Goal: Check status: Check status

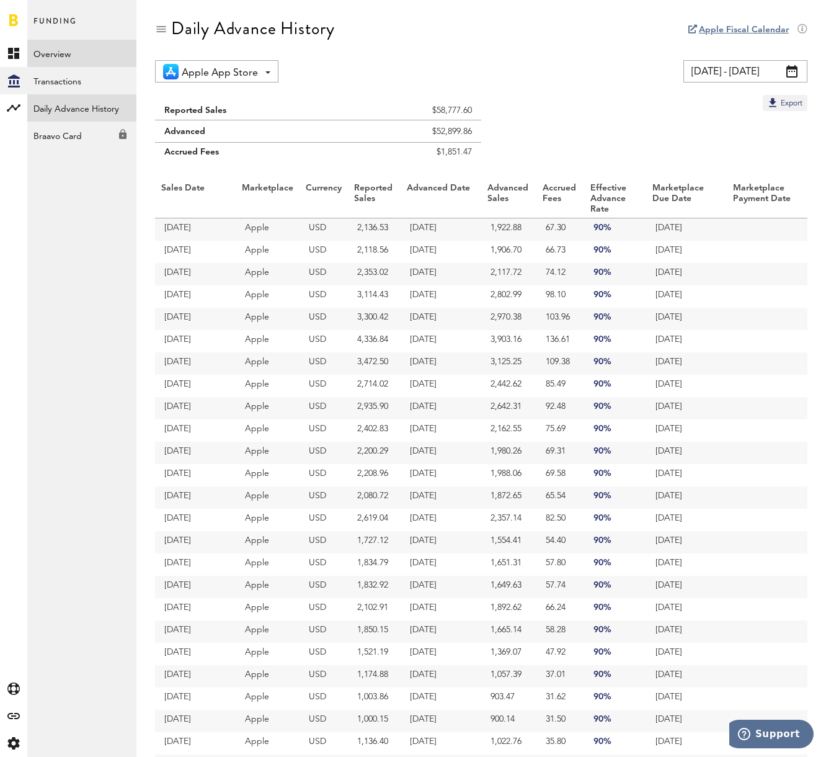
click at [81, 63] on link "Overview" at bounding box center [81, 53] width 109 height 27
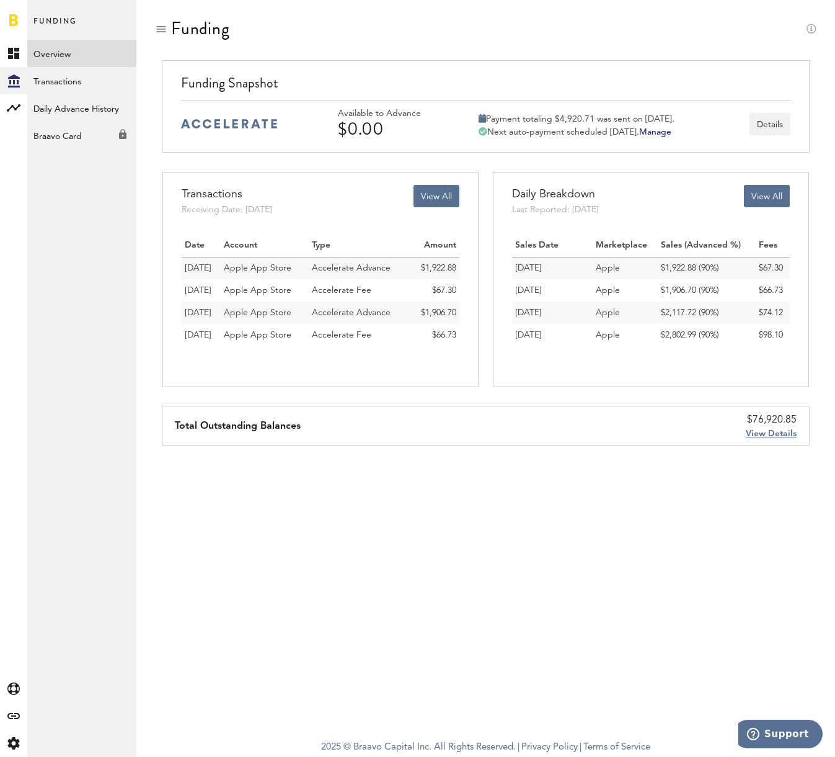
drag, startPoint x: 387, startPoint y: 130, endPoint x: 332, endPoint y: 123, distance: 55.0
click at [332, 123] on div "Available to Advance $0.00 Payment totaling $4,920.71 was sent on [DATE]. Next …" at bounding box center [486, 123] width 610 height 47
click at [355, 106] on div "Available to Advance $0.00 Payment totaling $4,920.71 was sent on [DATE]. Next …" at bounding box center [486, 123] width 610 height 47
drag, startPoint x: 348, startPoint y: 116, endPoint x: 484, endPoint y: 125, distance: 136.1
click at [484, 125] on div "Available to Advance $0.00 Payment totaling $4,920.71 was sent on [DATE]. Next …" at bounding box center [564, 124] width 453 height 30
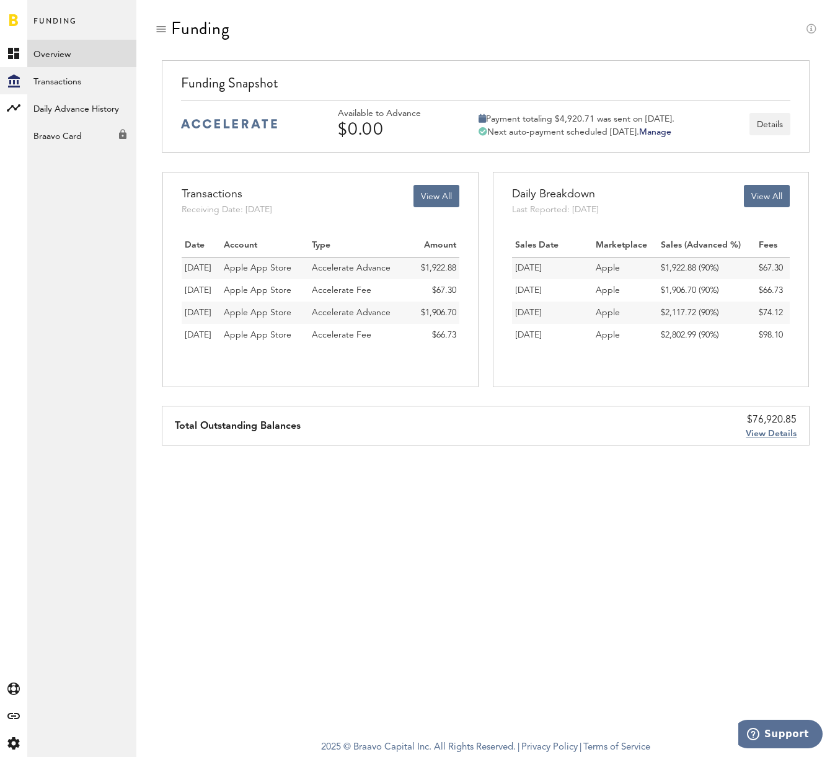
click at [430, 102] on div "Available to Advance $0.00 Payment totaling $4,920.71 was sent on [DATE]. Next …" at bounding box center [486, 123] width 610 height 47
click at [778, 125] on button "Details" at bounding box center [770, 124] width 41 height 22
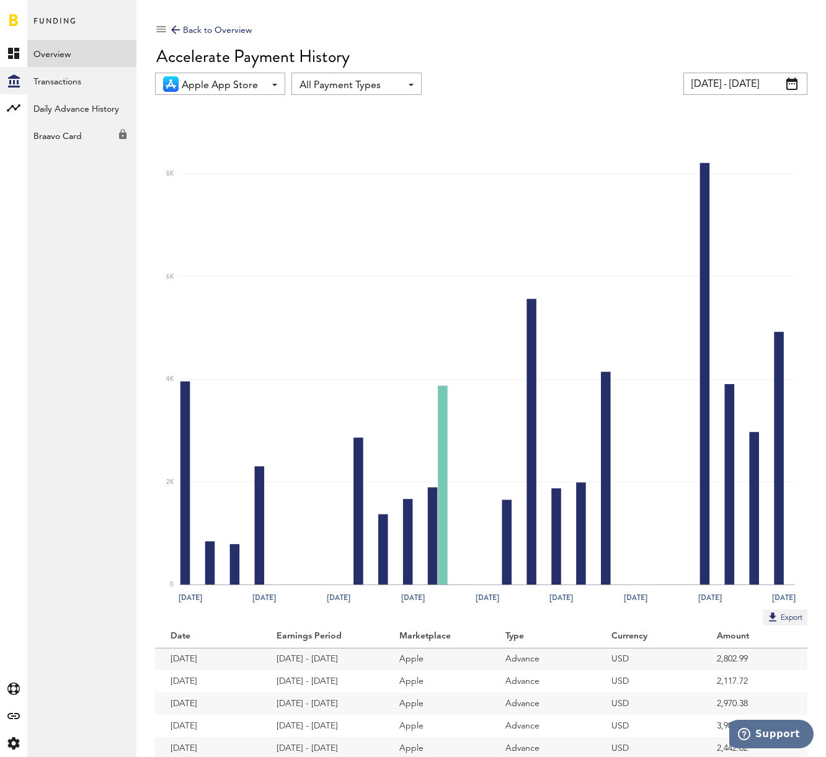
click at [176, 24] on div "Back to Overview" at bounding box center [211, 30] width 81 height 15
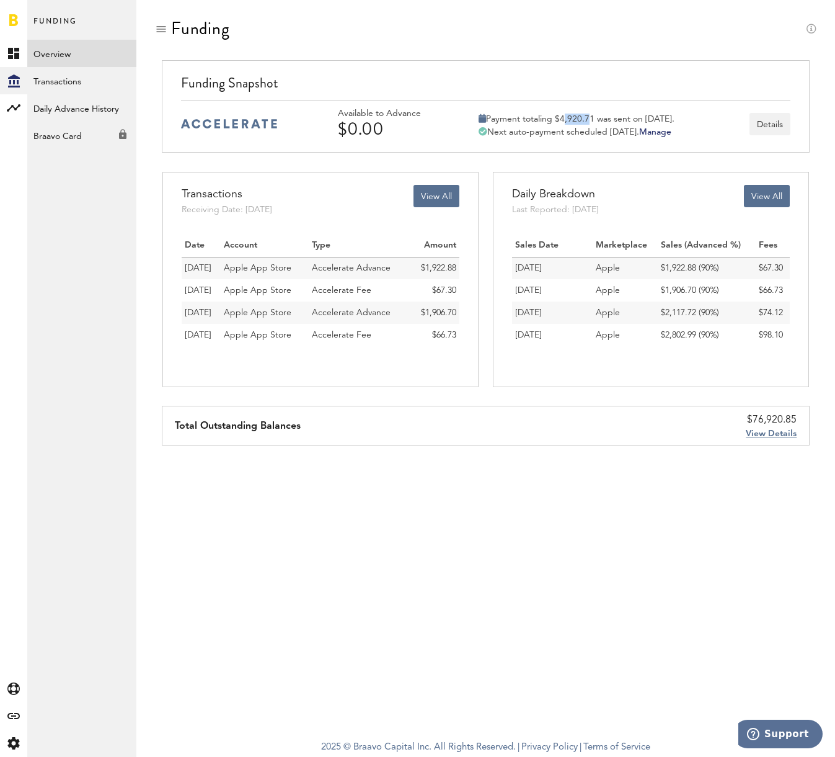
drag, startPoint x: 589, startPoint y: 117, endPoint x: 560, endPoint y: 117, distance: 28.5
click at [560, 117] on div "Payment totaling $4,920.71 was sent on [DATE]." at bounding box center [577, 118] width 196 height 11
